Goal: Register for event/course

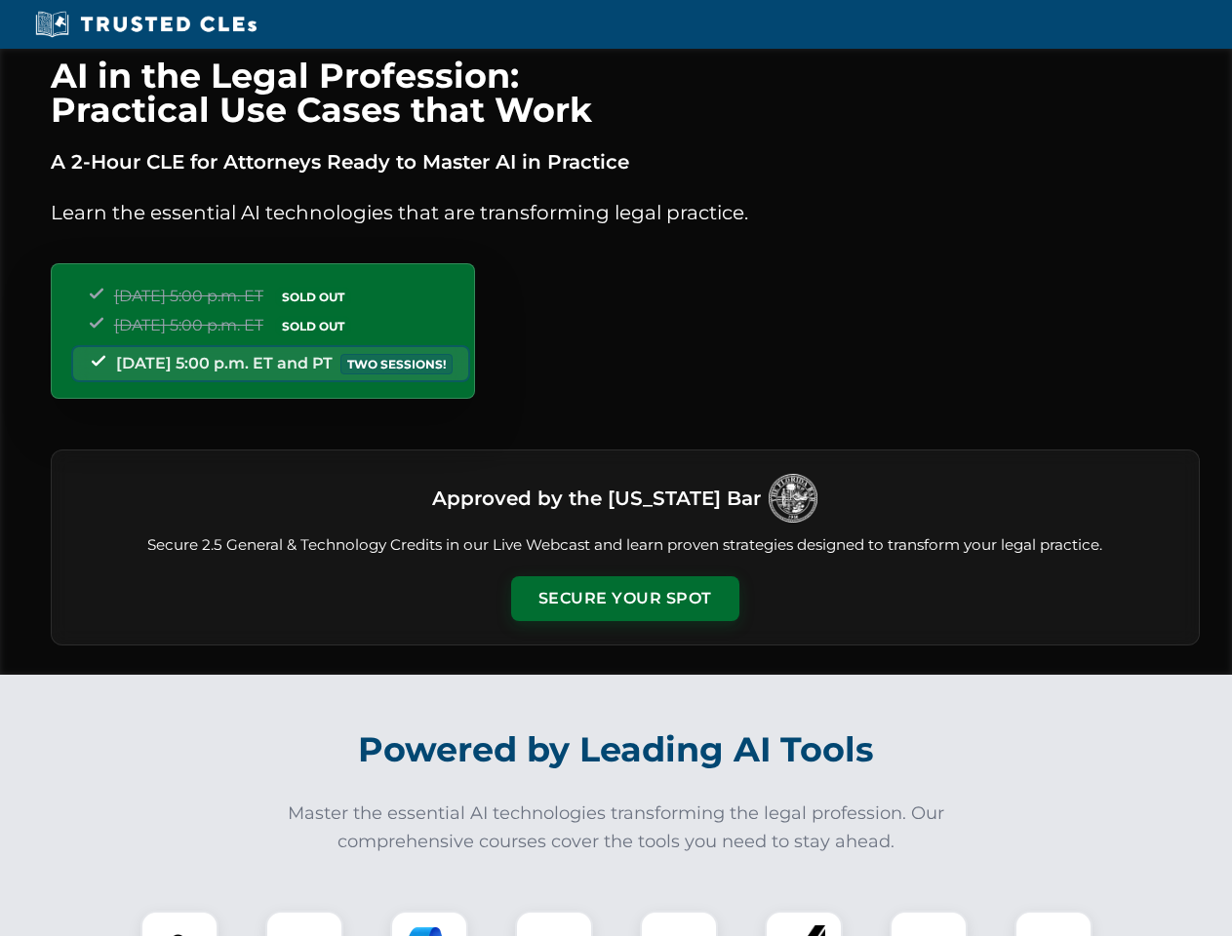
click at [624, 599] on button "Secure Your Spot" at bounding box center [625, 599] width 228 height 45
click at [179, 924] on img at bounding box center [179, 950] width 57 height 57
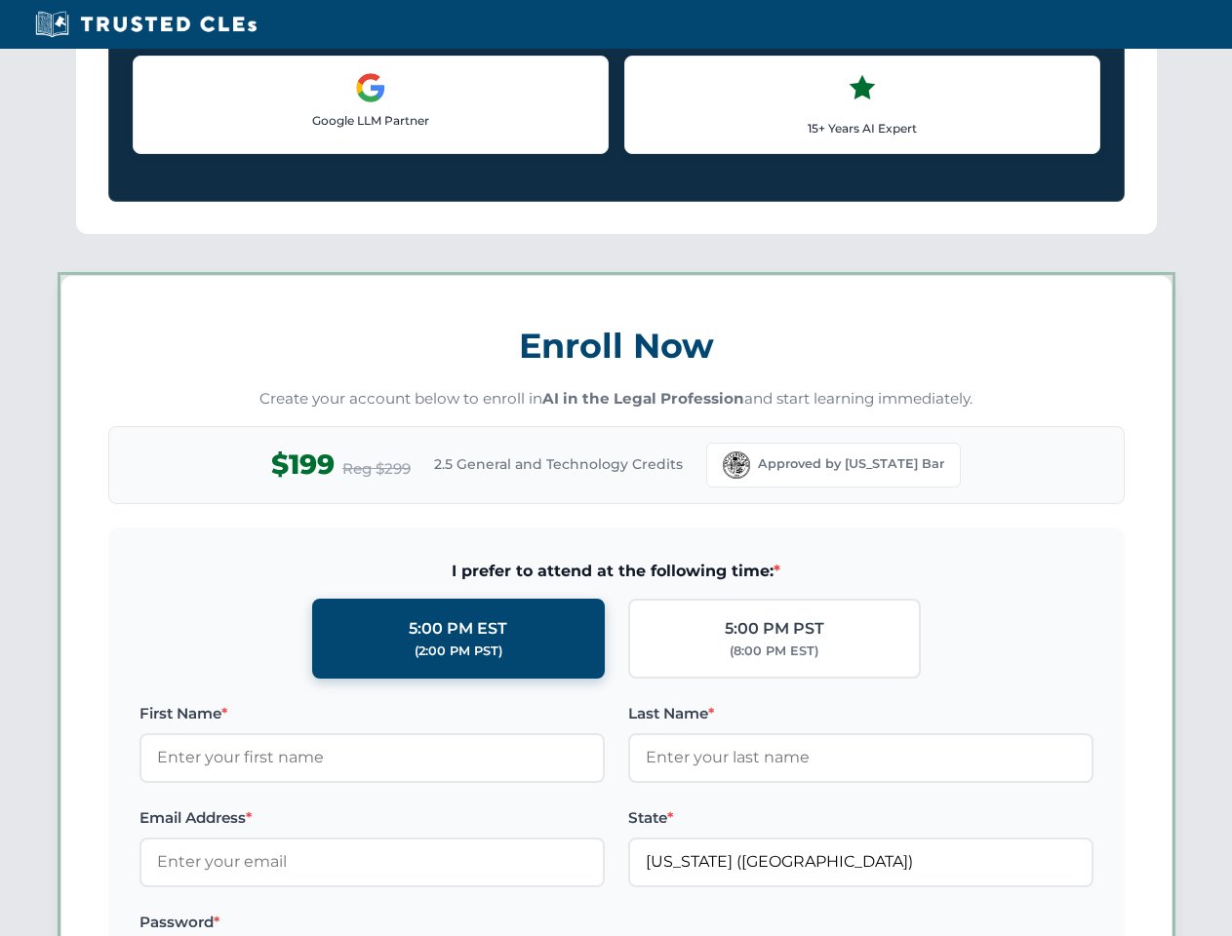
click at [554, 924] on label "Password *" at bounding box center [371, 922] width 465 height 23
